Goal: Transaction & Acquisition: Purchase product/service

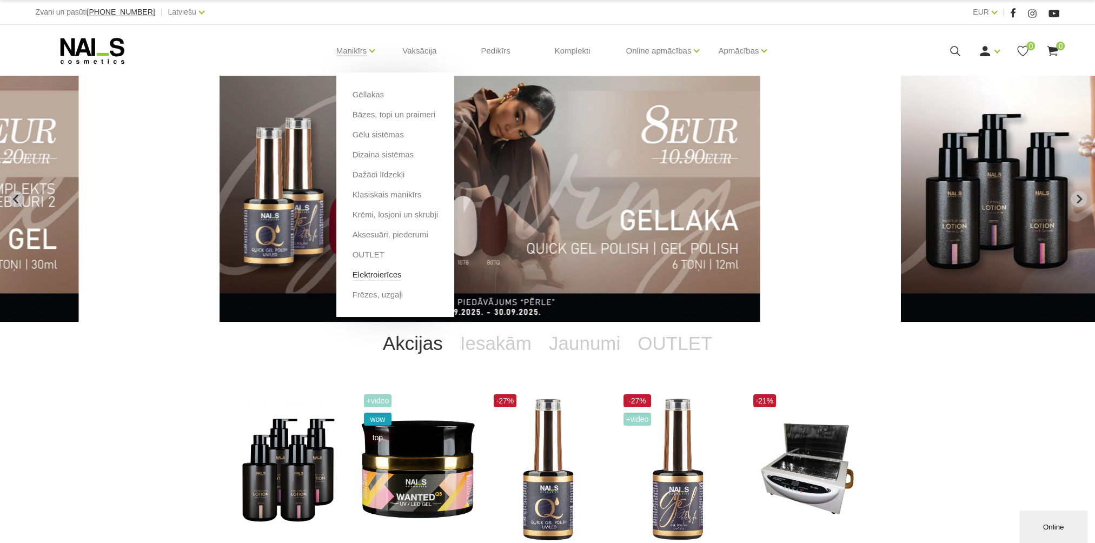
click at [389, 275] on link "Elektroierīces" at bounding box center [377, 275] width 49 height 12
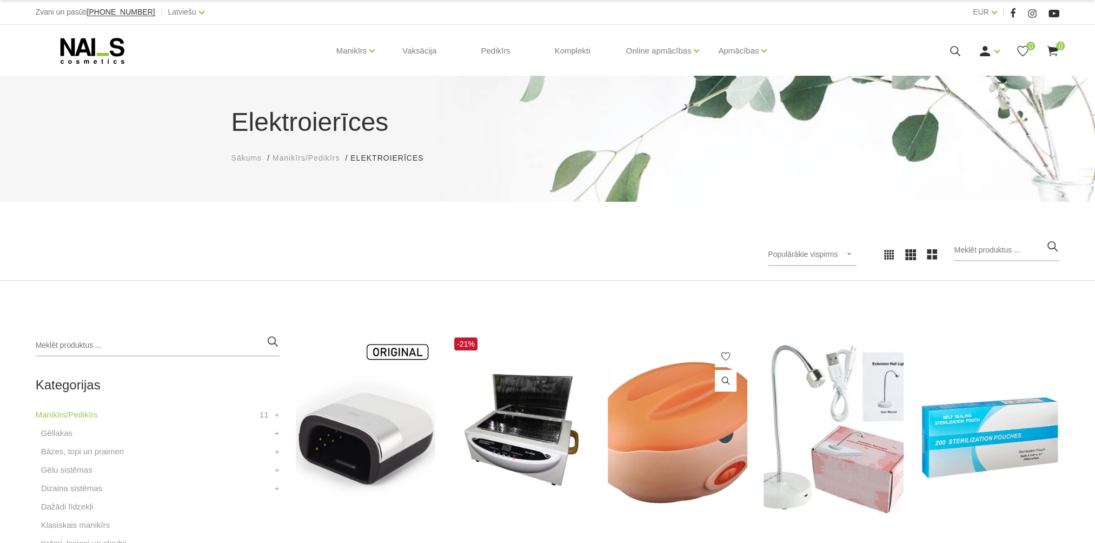
click at [666, 426] on img at bounding box center [678, 431] width 140 height 193
